Goal: Task Accomplishment & Management: Manage account settings

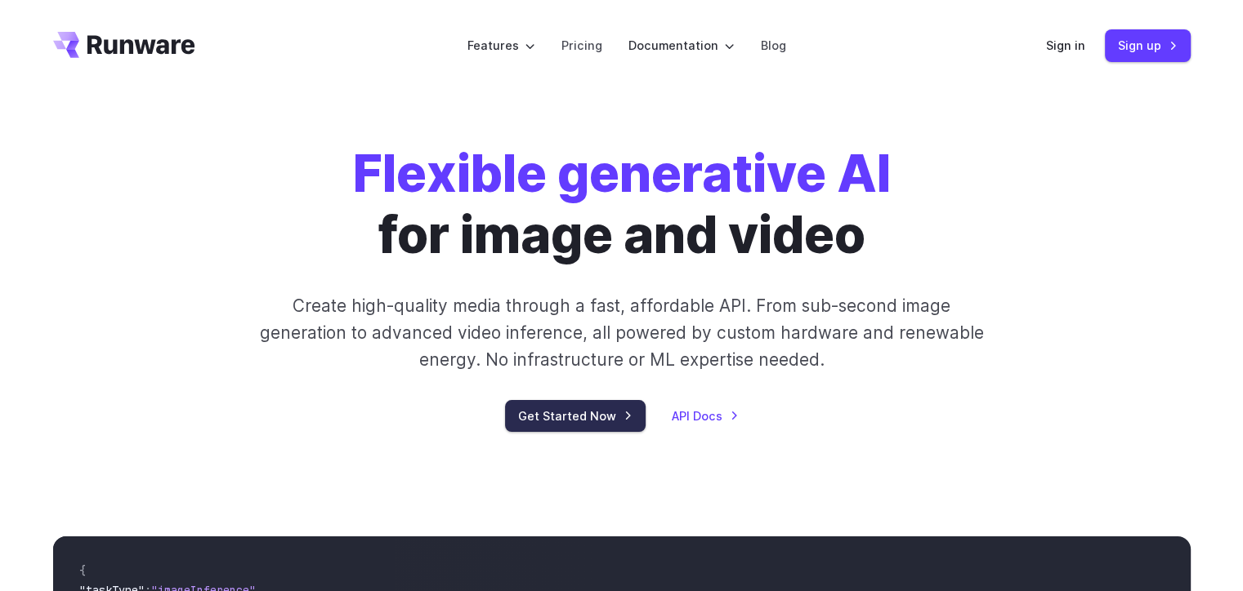
click at [547, 426] on link "Get Started Now" at bounding box center [575, 416] width 141 height 32
click at [1078, 49] on link "Sign in" at bounding box center [1065, 45] width 39 height 19
